Goal: Information Seeking & Learning: Find specific fact

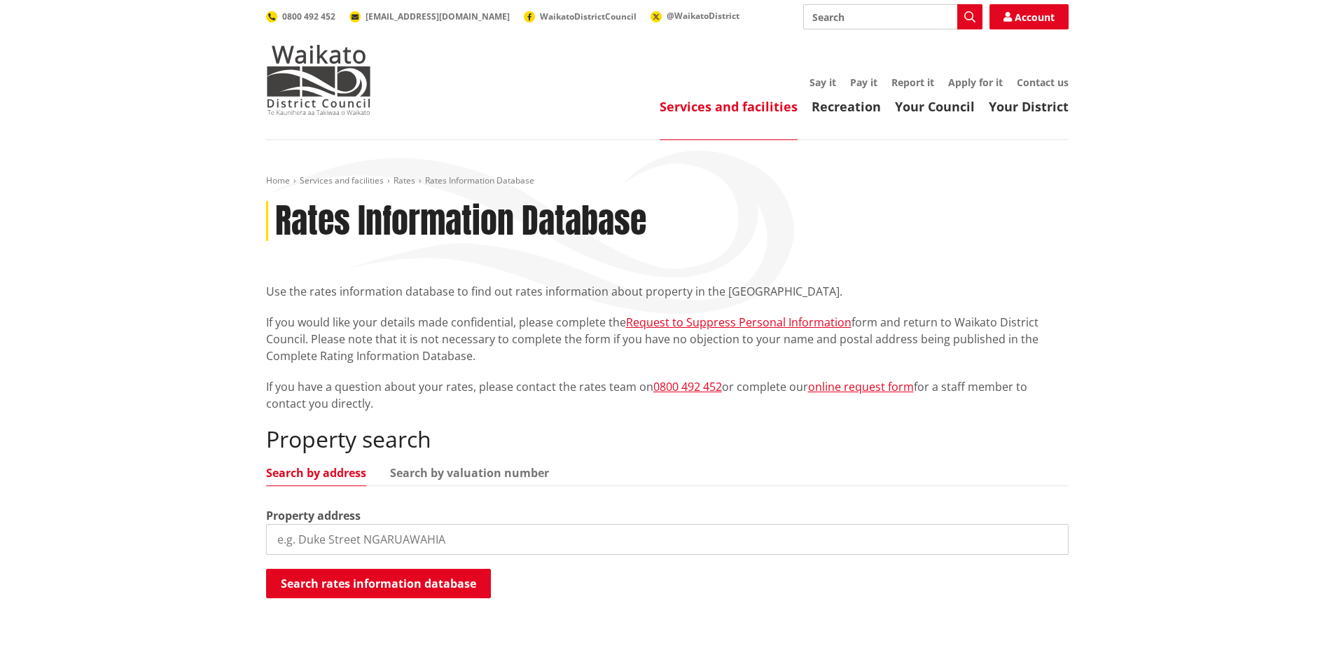
click at [389, 535] on input "search" at bounding box center [667, 539] width 803 height 31
paste input "248 Pencarrow Road, Tamahere, Hamilton, 3283"
click at [420, 583] on button "Search rates information database" at bounding box center [378, 583] width 225 height 29
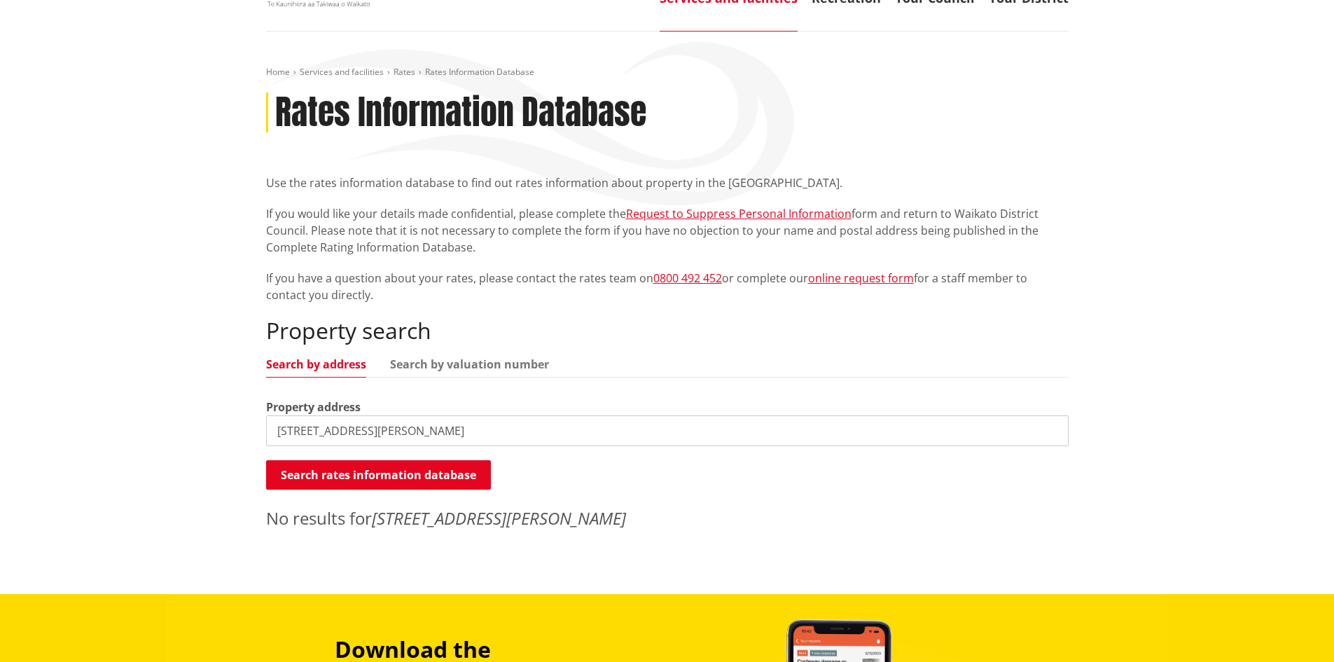
scroll to position [280, 0]
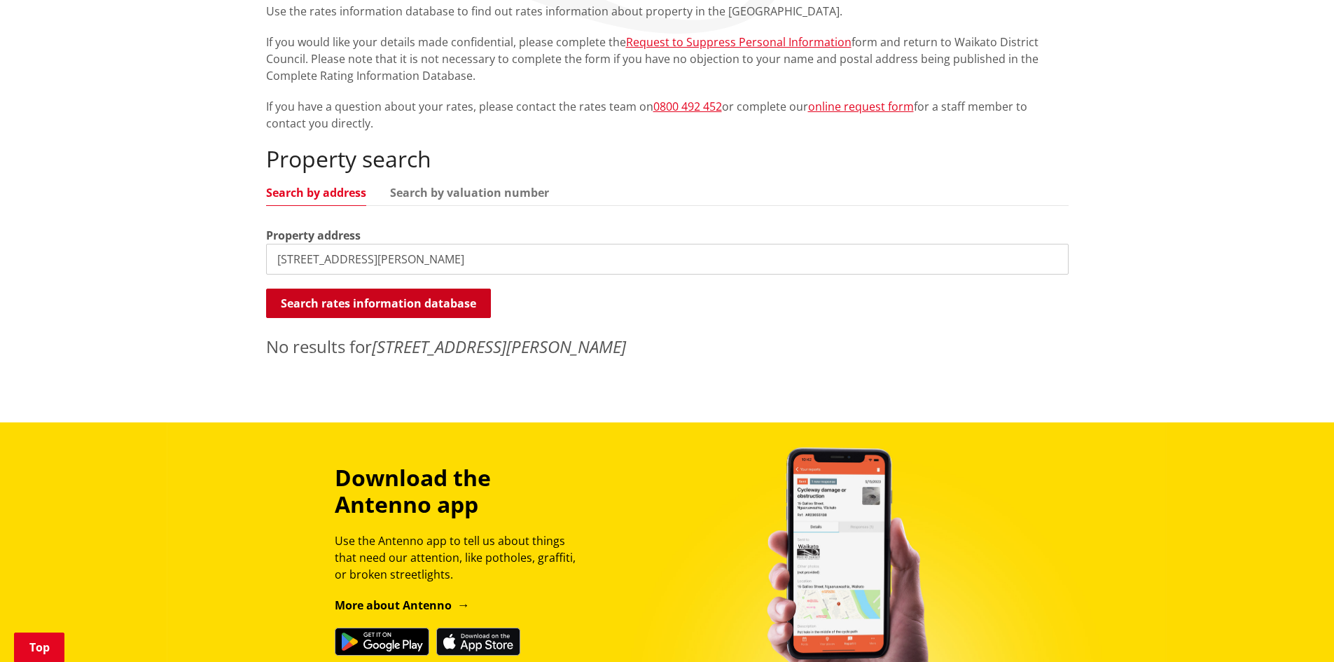
click at [448, 302] on button "Search rates information database" at bounding box center [378, 303] width 225 height 29
drag, startPoint x: 553, startPoint y: 264, endPoint x: 394, endPoint y: 268, distance: 159.8
click at [394, 268] on input "248 Pencarrow Road, Tamahere, Hamilton, 3283" at bounding box center [667, 259] width 803 height 31
type input "248 Pencarrow Road"
click at [364, 310] on button "Search rates information database" at bounding box center [378, 303] width 225 height 29
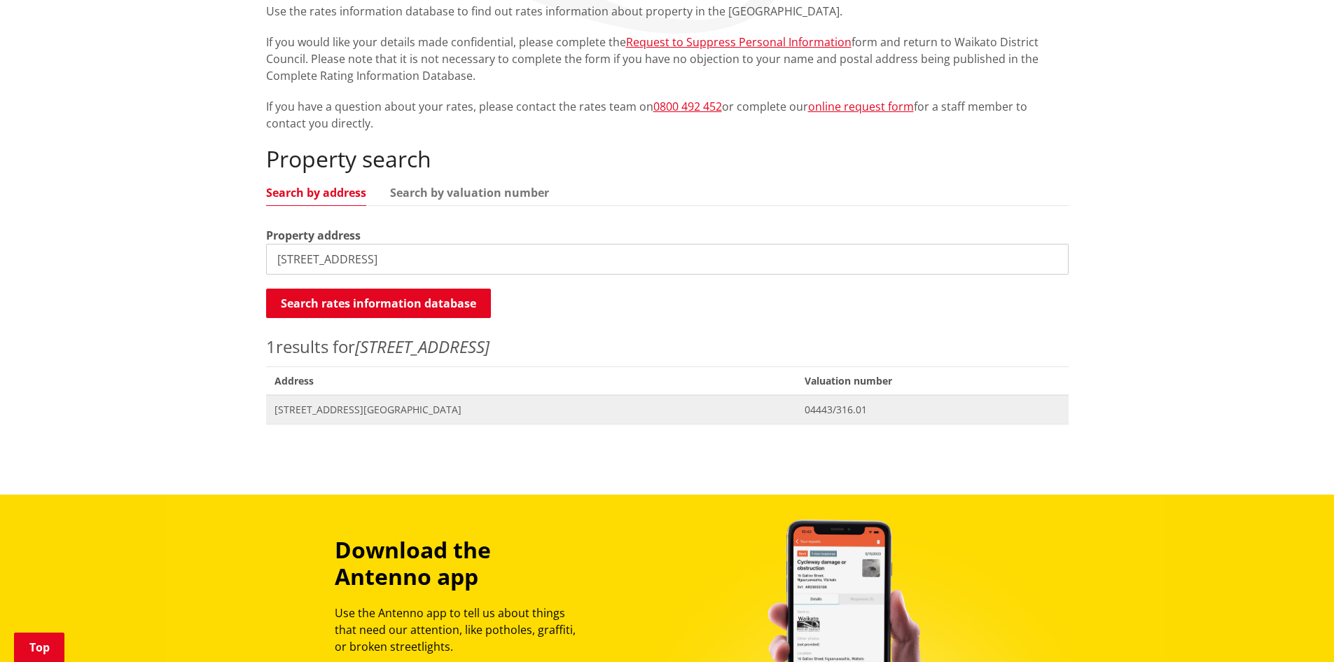
click at [393, 417] on span "Address 248 Pencarrow Road TAMAHERE" at bounding box center [531, 409] width 531 height 29
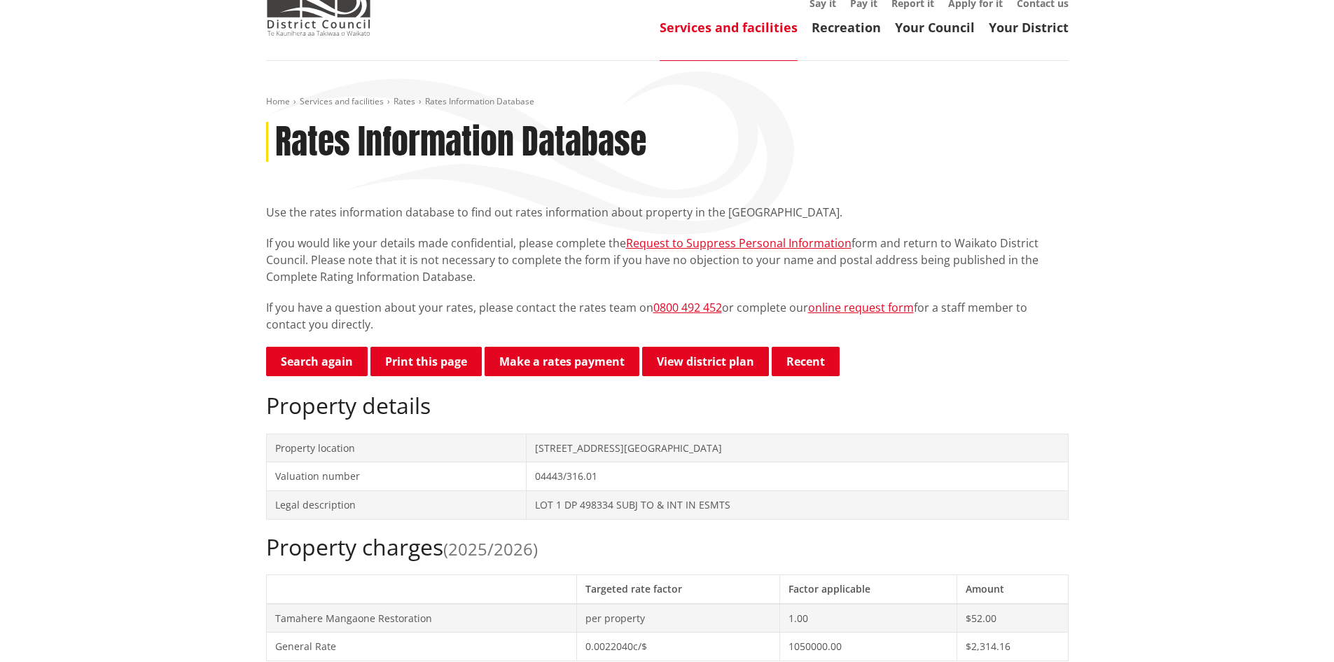
scroll to position [280, 0]
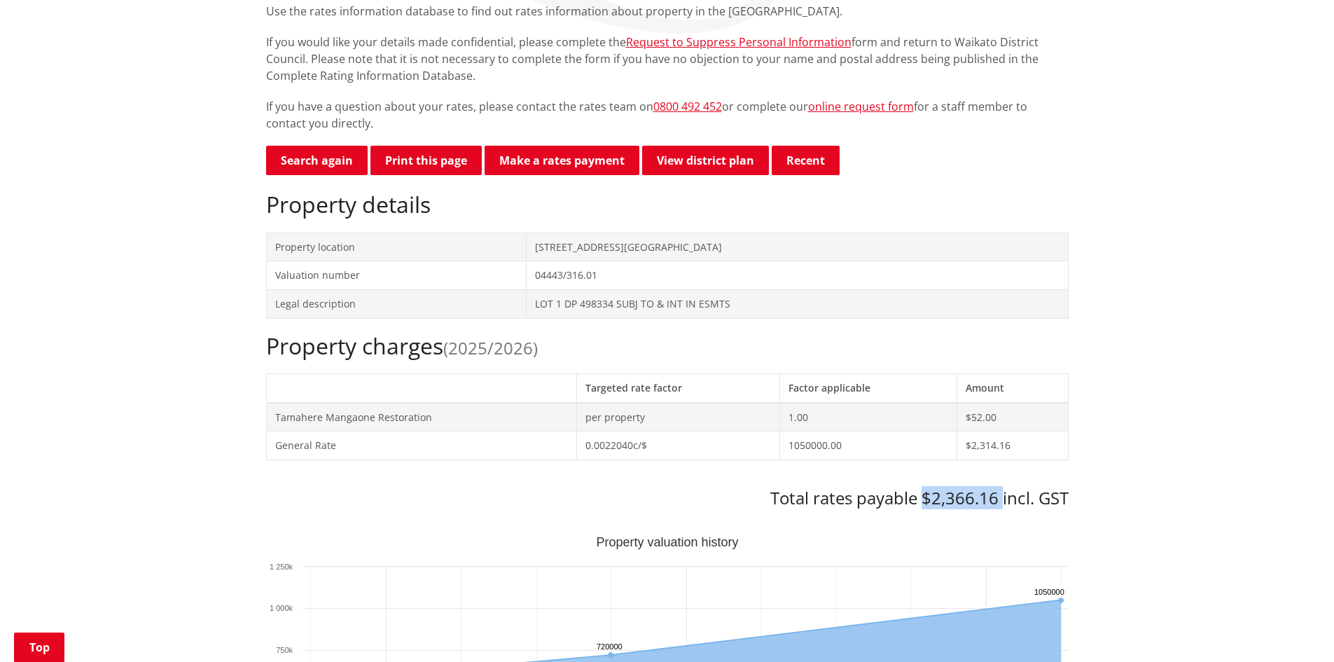
drag, startPoint x: 922, startPoint y: 497, endPoint x: 1001, endPoint y: 485, distance: 79.9
click at [1001, 485] on div "Property charges (2025/2026) Targeted rate factor Factor applicable Amount Tama…" at bounding box center [667, 421] width 803 height 176
copy h3 "$2,366.16"
